Goal: Check status: Check status

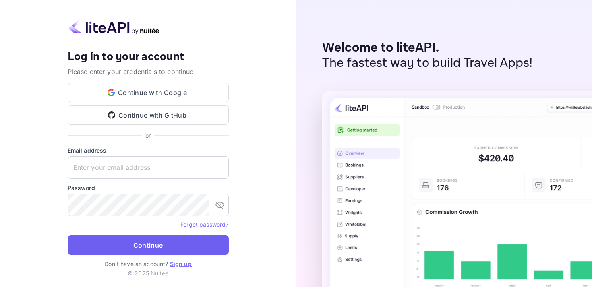
type input "[EMAIL_ADDRESS][DOMAIN_NAME]"
click at [174, 240] on button "Continue" at bounding box center [148, 245] width 161 height 19
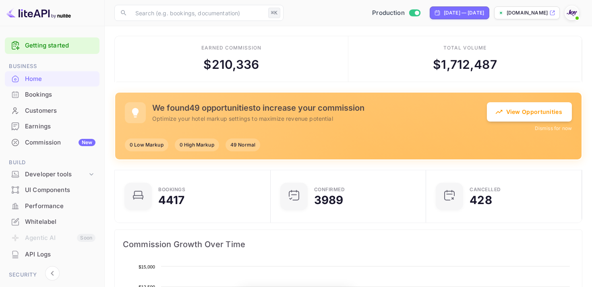
scroll to position [131, 151]
click at [42, 96] on div "Bookings" at bounding box center [60, 94] width 70 height 9
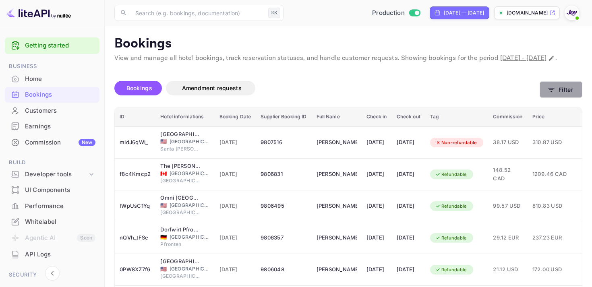
click at [557, 97] on button "Filter" at bounding box center [561, 89] width 43 height 17
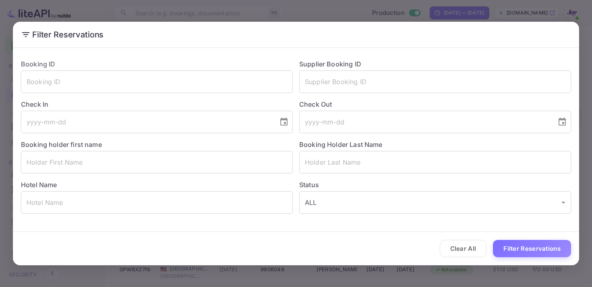
click at [406, 16] on div "Filter Reservations Booking ID ​ Supplier Booking ID ​ Check In ​ Check Out ​ B…" at bounding box center [296, 143] width 592 height 287
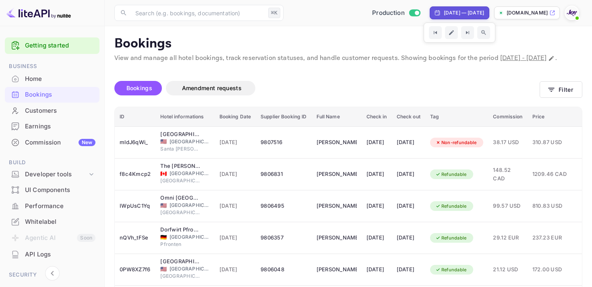
click at [444, 12] on div "[DATE] — [DATE]" at bounding box center [464, 12] width 40 height 7
select select "8"
select select "2025"
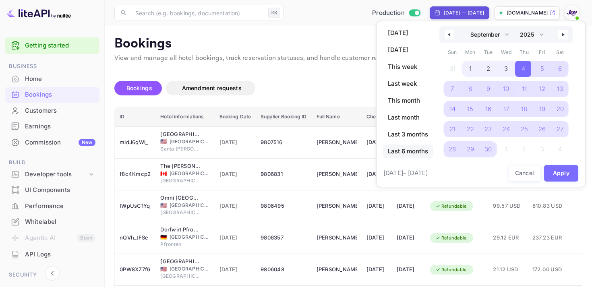
click at [411, 149] on span "Last 6 months" at bounding box center [408, 152] width 50 height 14
select select "3"
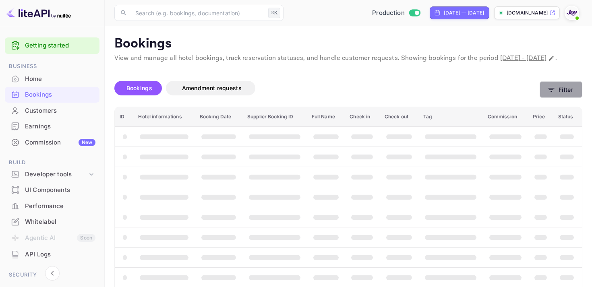
click at [548, 98] on button "Filter" at bounding box center [561, 89] width 43 height 17
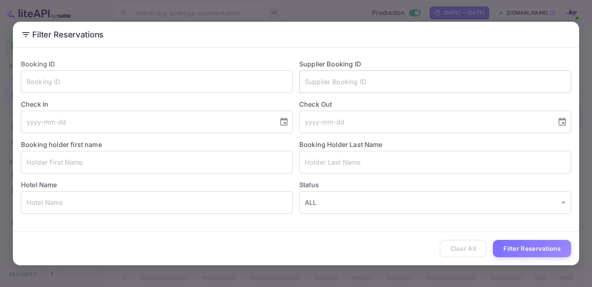
click at [309, 80] on input "text" at bounding box center [435, 81] width 272 height 23
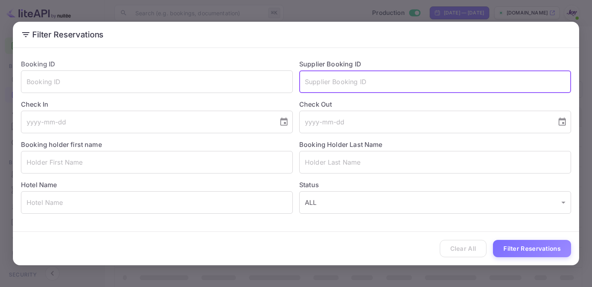
paste input "8313597"
type input "8313597"
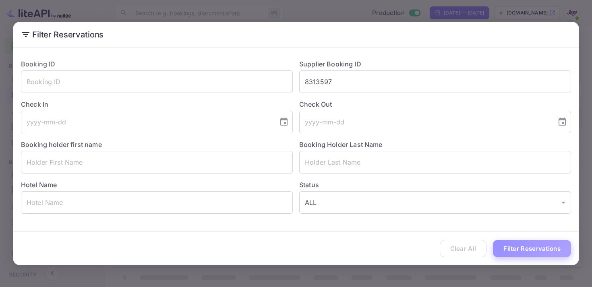
click at [515, 247] on button "Filter Reservations" at bounding box center [532, 248] width 78 height 17
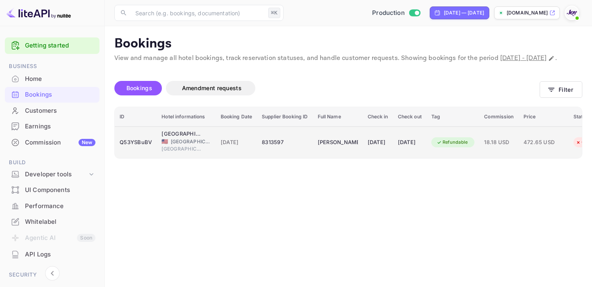
click at [426, 140] on td "[DATE]" at bounding box center [409, 142] width 33 height 32
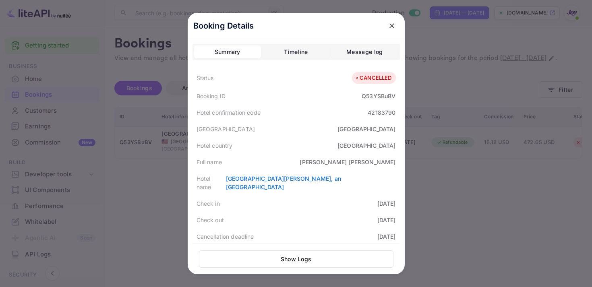
click at [390, 22] on icon "close" at bounding box center [392, 26] width 8 height 8
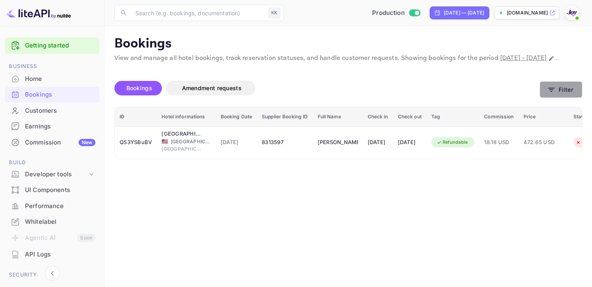
click at [547, 96] on button "Filter" at bounding box center [561, 89] width 43 height 17
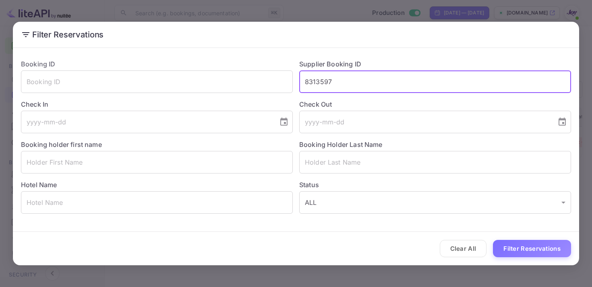
click at [340, 87] on input "8313597" at bounding box center [435, 81] width 272 height 23
click at [321, 83] on input "8313597" at bounding box center [435, 81] width 272 height 23
paste input "9471625"
type input "9471625"
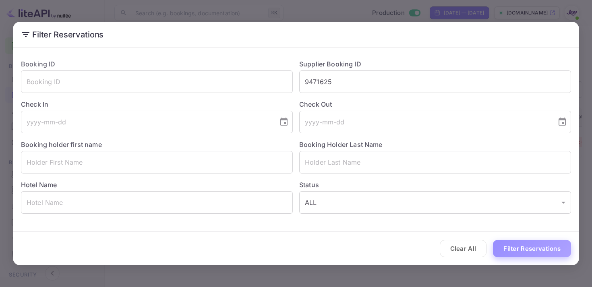
click at [540, 247] on button "Filter Reservations" at bounding box center [532, 248] width 78 height 17
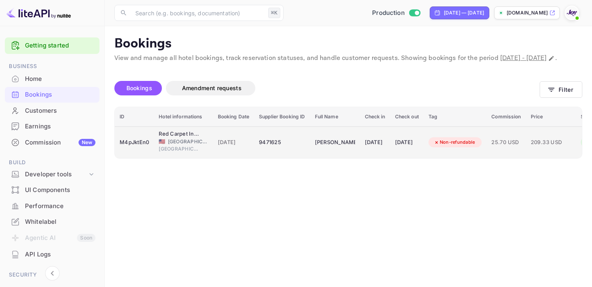
click at [439, 145] on icon "booking table" at bounding box center [437, 143] width 6 height 6
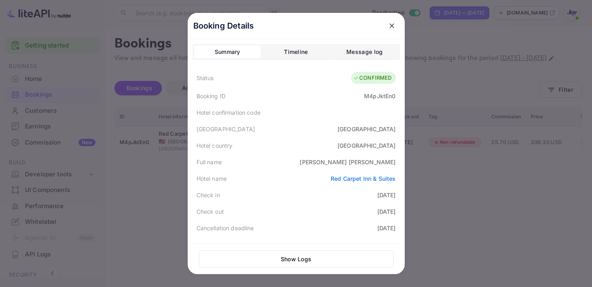
scroll to position [235, 0]
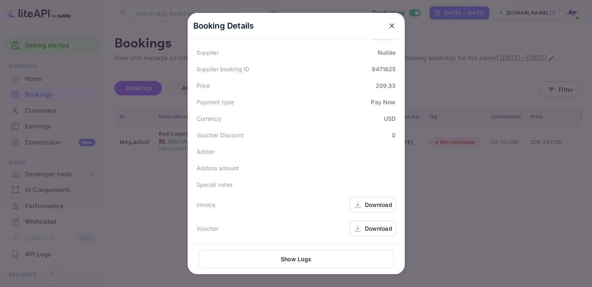
click at [369, 205] on div "Download" at bounding box center [378, 205] width 27 height 8
click at [370, 230] on div "Download" at bounding box center [378, 228] width 27 height 8
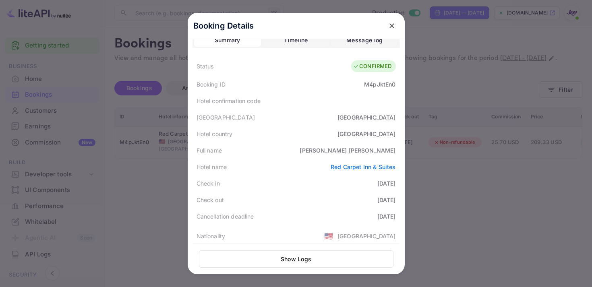
scroll to position [0, 0]
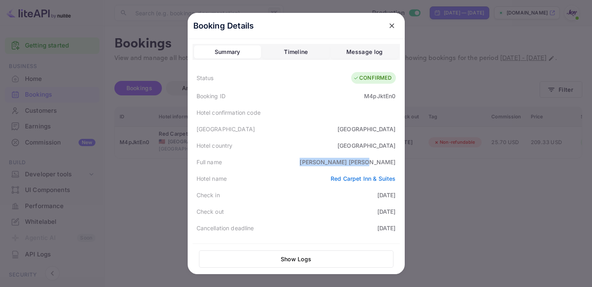
drag, startPoint x: 354, startPoint y: 161, endPoint x: 400, endPoint y: 161, distance: 46.3
click at [400, 161] on div "Booking Details Summary Timeline Message log Status CONFIRMED Booking ID M4pJkt…" at bounding box center [296, 163] width 217 height 300
copy div "[PERSON_NAME]"
click at [388, 27] on icon "close" at bounding box center [392, 26] width 8 height 8
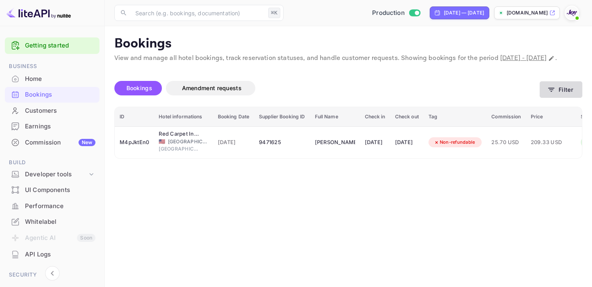
click at [558, 98] on button "Filter" at bounding box center [561, 89] width 43 height 17
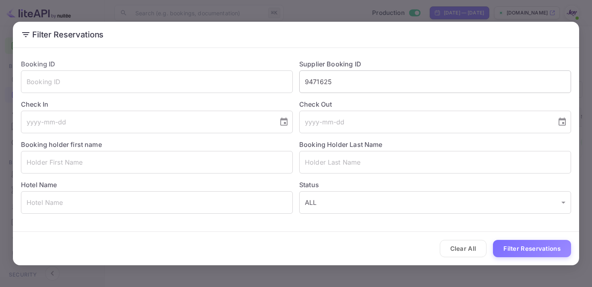
click at [314, 79] on input "9471625" at bounding box center [435, 81] width 272 height 23
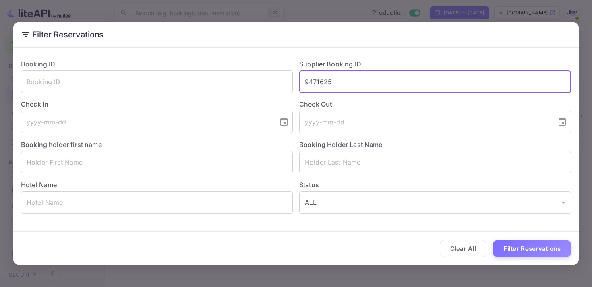
click at [314, 79] on input "9471625" at bounding box center [435, 81] width 272 height 23
paste input "8783670"
type input "8783670"
click at [542, 253] on button "Filter Reservations" at bounding box center [532, 248] width 78 height 17
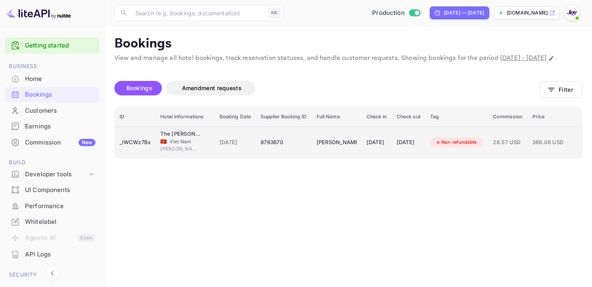
click at [346, 158] on td "[PERSON_NAME]" at bounding box center [337, 142] width 50 height 32
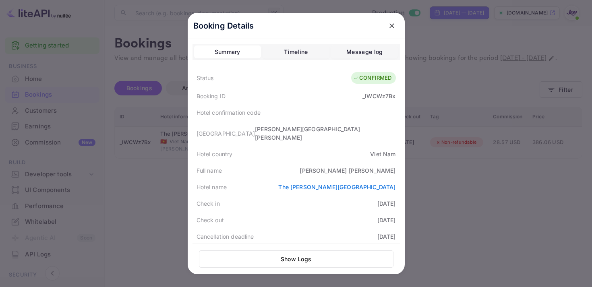
scroll to position [235, 0]
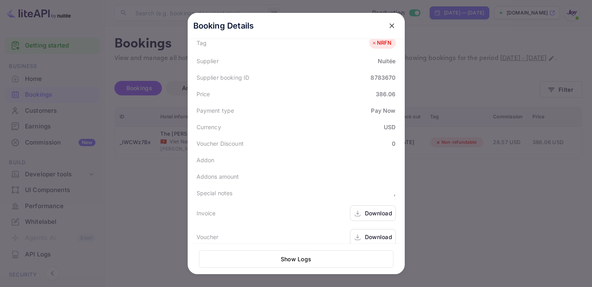
click at [362, 205] on div "Download" at bounding box center [373, 213] width 46 height 16
click at [379, 233] on div "Download" at bounding box center [378, 237] width 27 height 8
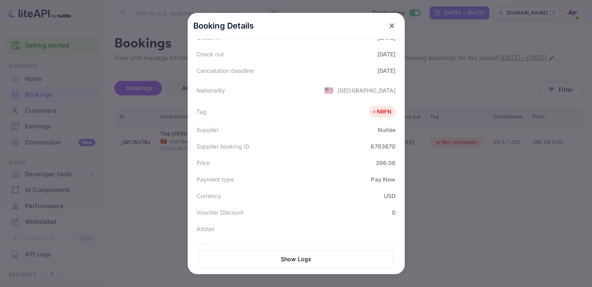
scroll to position [40, 0]
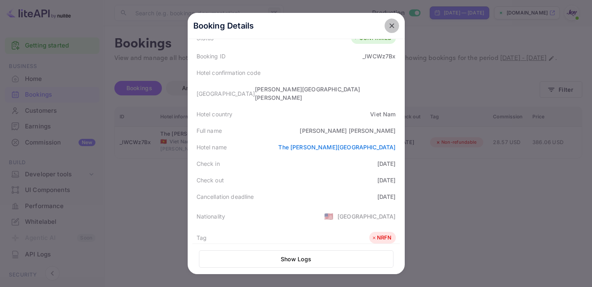
click at [391, 26] on icon "close" at bounding box center [391, 25] width 5 height 5
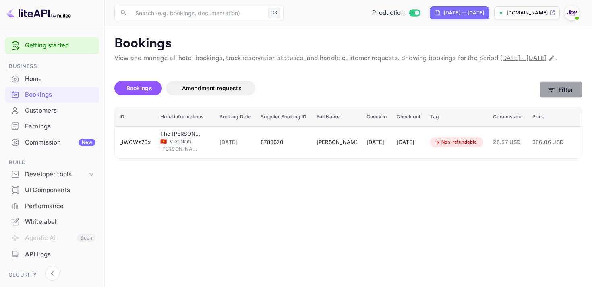
click at [566, 98] on button "Filter" at bounding box center [561, 89] width 43 height 17
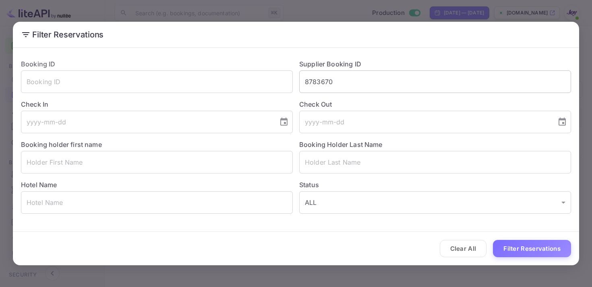
click at [323, 80] on input "8783670" at bounding box center [435, 81] width 272 height 23
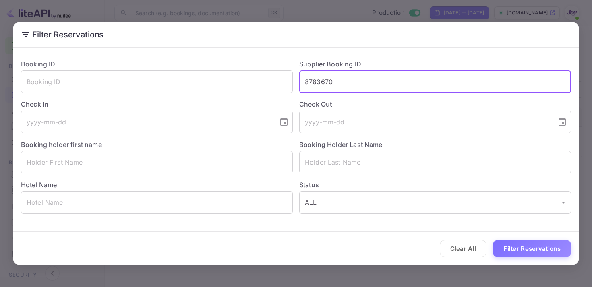
paste input "9065765"
type input "9065765"
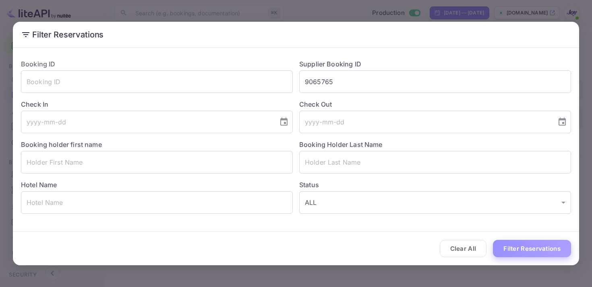
click at [513, 243] on button "Filter Reservations" at bounding box center [532, 248] width 78 height 17
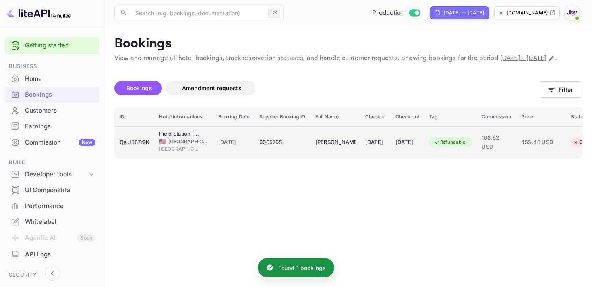
click at [360, 158] on td "[PERSON_NAME]" at bounding box center [335, 142] width 50 height 32
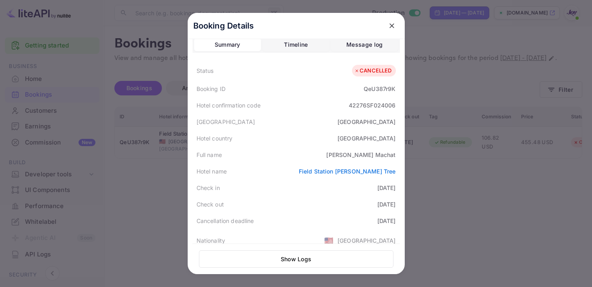
scroll to position [0, 0]
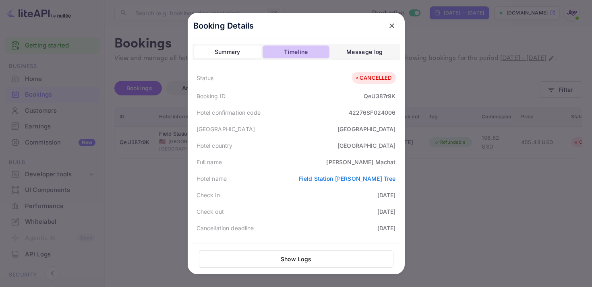
click at [302, 54] on div "Timeline" at bounding box center [296, 52] width 24 height 10
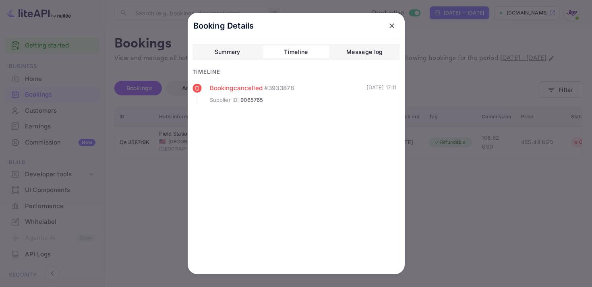
click at [365, 48] on div "Message log" at bounding box center [364, 52] width 36 height 10
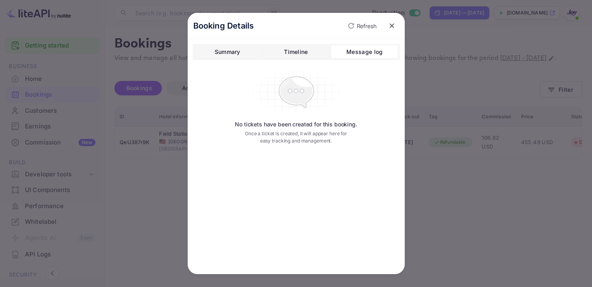
click at [211, 45] on div "Summary Timeline Message log" at bounding box center [295, 52] width 207 height 16
click at [391, 23] on icon "close" at bounding box center [392, 26] width 8 height 8
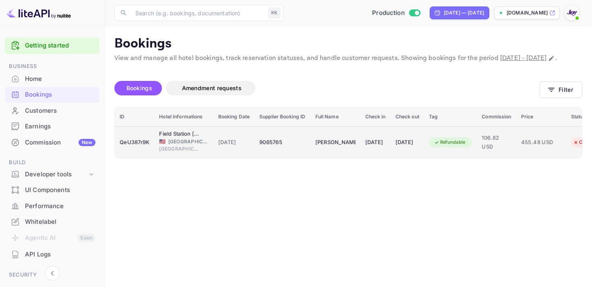
click at [506, 148] on span "106.82 USD" at bounding box center [496, 142] width 29 height 17
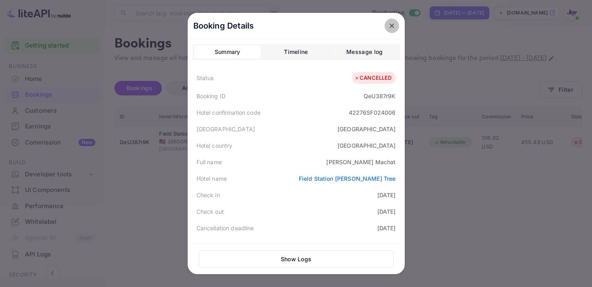
click at [395, 31] on button "close" at bounding box center [392, 26] width 14 height 14
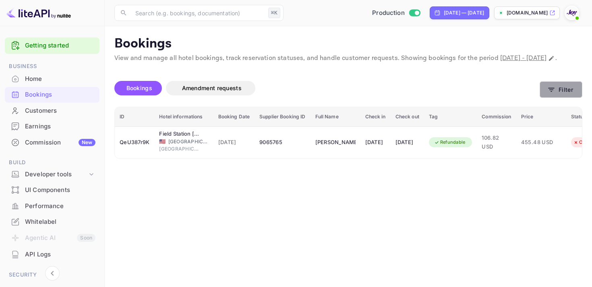
click at [552, 94] on icon "button" at bounding box center [551, 90] width 8 height 8
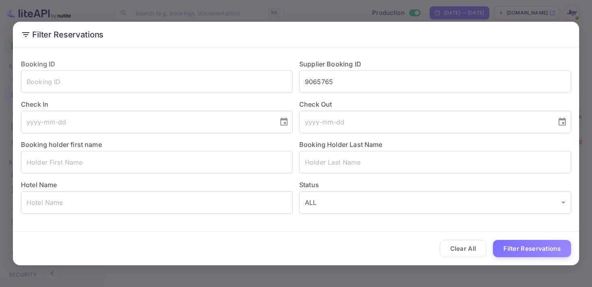
click at [305, 19] on div "Filter Reservations Booking ID ​ Supplier Booking ID 9065765 ​ Check In ​ Check…" at bounding box center [296, 143] width 592 height 287
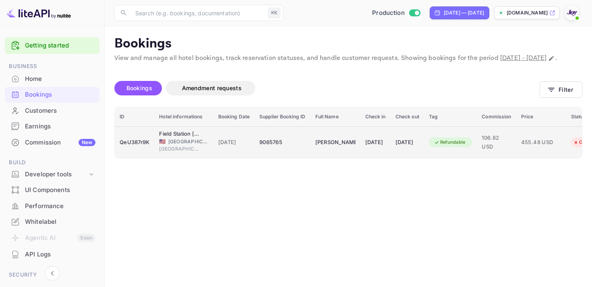
click at [471, 147] on div "Refundable" at bounding box center [450, 142] width 42 height 10
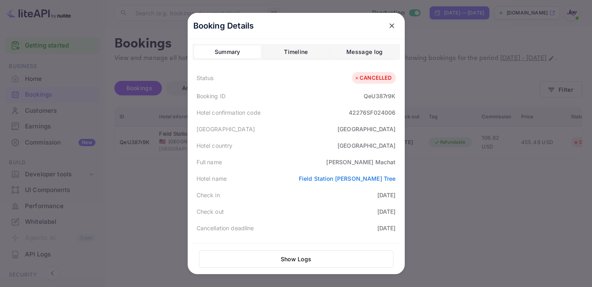
scroll to position [245, 0]
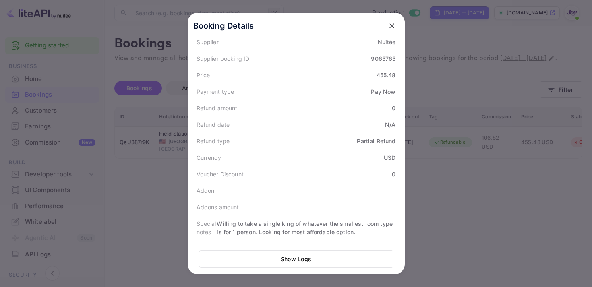
click at [395, 22] on icon "close" at bounding box center [392, 26] width 8 height 8
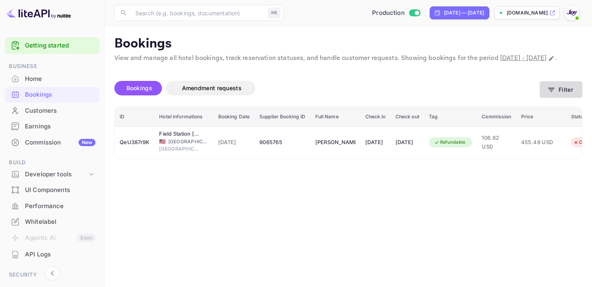
click at [547, 95] on button "Filter" at bounding box center [561, 89] width 43 height 17
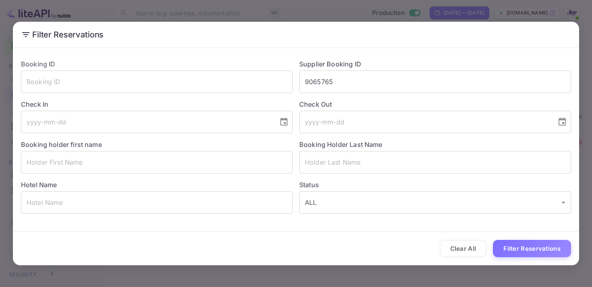
click at [309, 95] on div "Check Out ​" at bounding box center [432, 113] width 278 height 40
click at [309, 93] on input "9065765" at bounding box center [435, 81] width 272 height 23
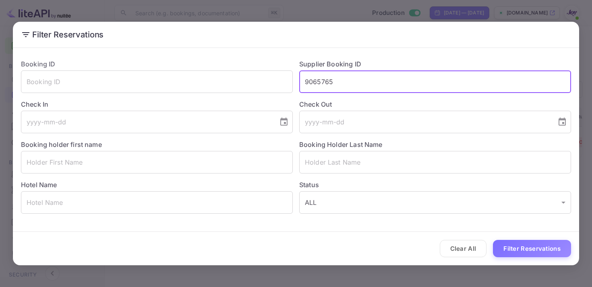
click at [319, 74] on input "9065765" at bounding box center [435, 81] width 272 height 23
paste input "8974203"
type input "8974203"
click at [527, 248] on button "Filter Reservations" at bounding box center [532, 248] width 78 height 17
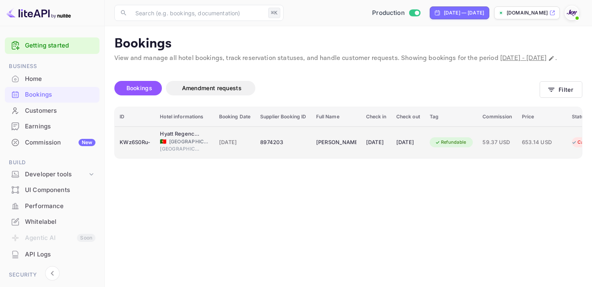
click at [418, 149] on div "[DATE]" at bounding box center [408, 142] width 24 height 13
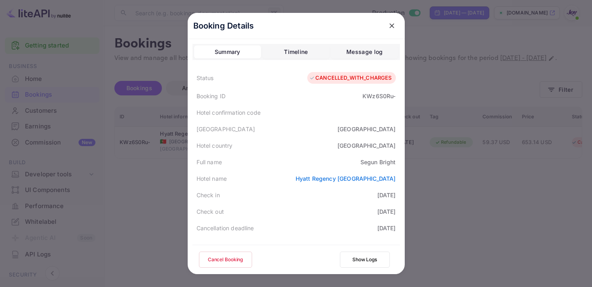
scroll to position [234, 0]
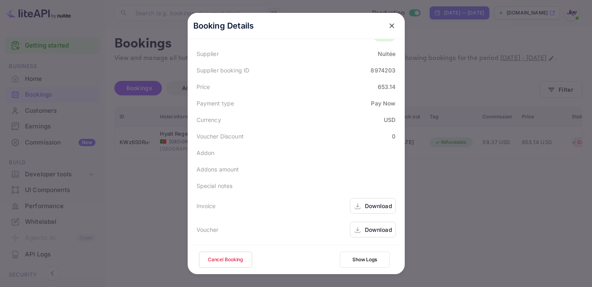
click at [397, 28] on button "close" at bounding box center [392, 26] width 14 height 14
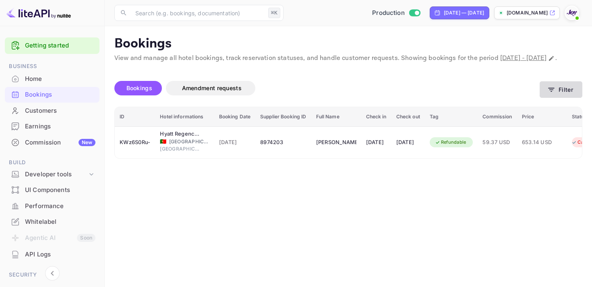
click at [562, 98] on button "Filter" at bounding box center [561, 89] width 43 height 17
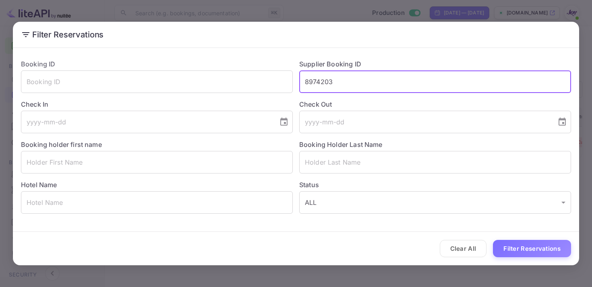
click at [330, 85] on input "8974203" at bounding box center [435, 81] width 272 height 23
paste input "308635"
type input "8308635"
click at [517, 249] on button "Filter Reservations" at bounding box center [532, 248] width 78 height 17
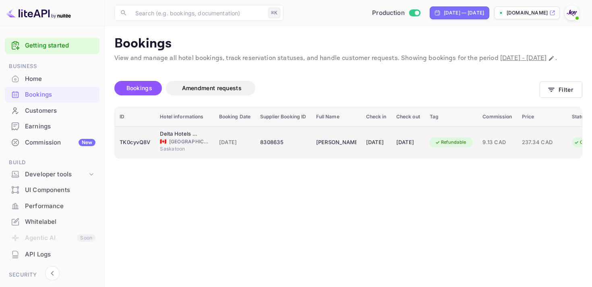
click at [383, 143] on td "[DATE]" at bounding box center [376, 142] width 30 height 32
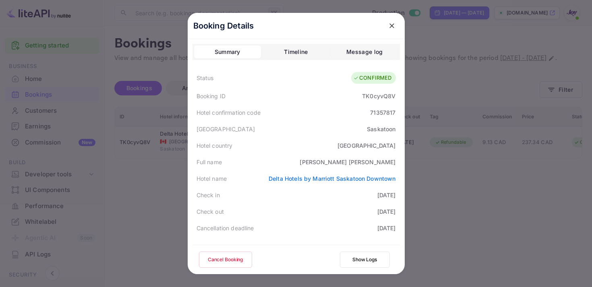
scroll to position [238, 0]
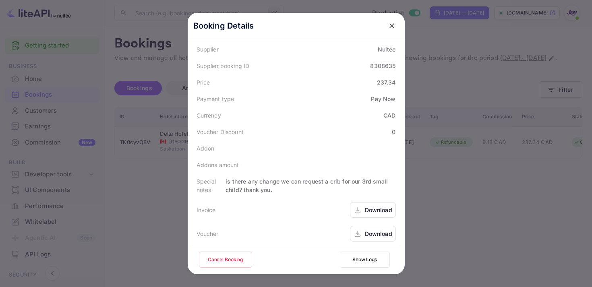
click at [359, 209] on icon at bounding box center [358, 210] width 8 height 8
click at [369, 237] on div "Download" at bounding box center [378, 234] width 27 height 8
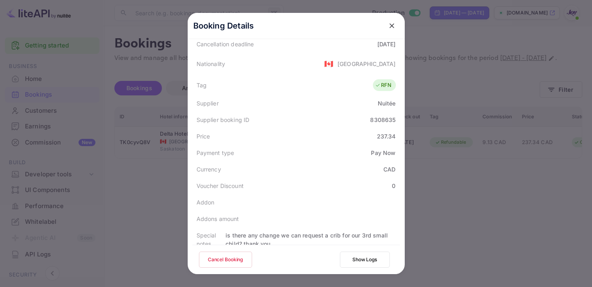
scroll to position [242, 0]
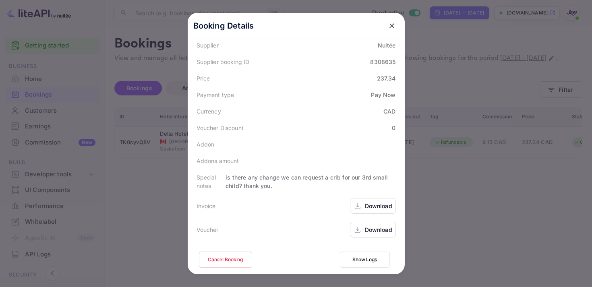
click at [391, 30] on button "close" at bounding box center [392, 26] width 14 height 14
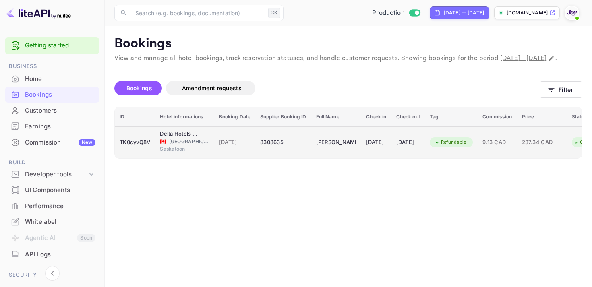
click at [351, 158] on td "[PERSON_NAME]" at bounding box center [336, 142] width 50 height 32
